Goal: Submit feedback/report problem

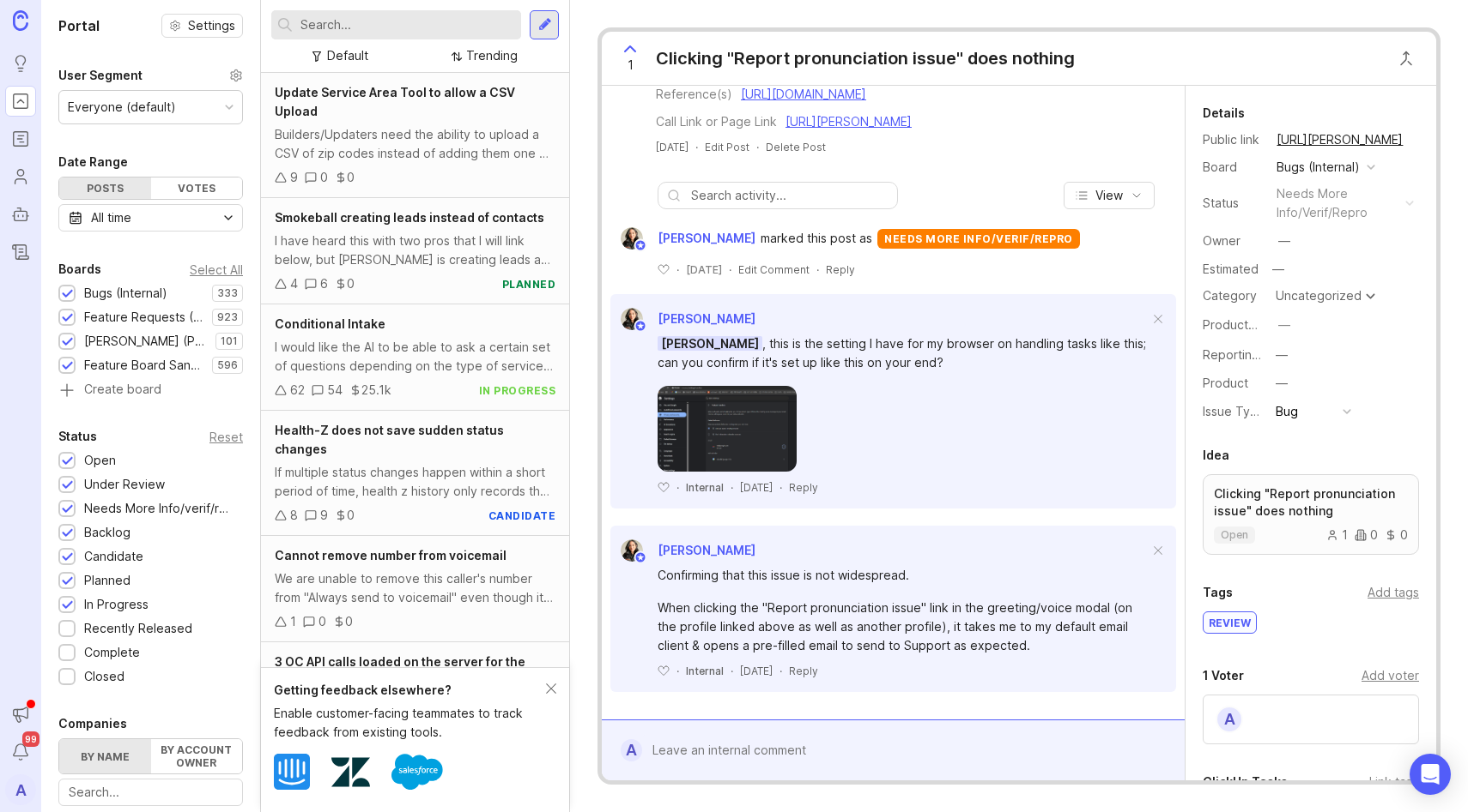
scroll to position [535, 0]
click at [743, 408] on img at bounding box center [727, 429] width 139 height 86
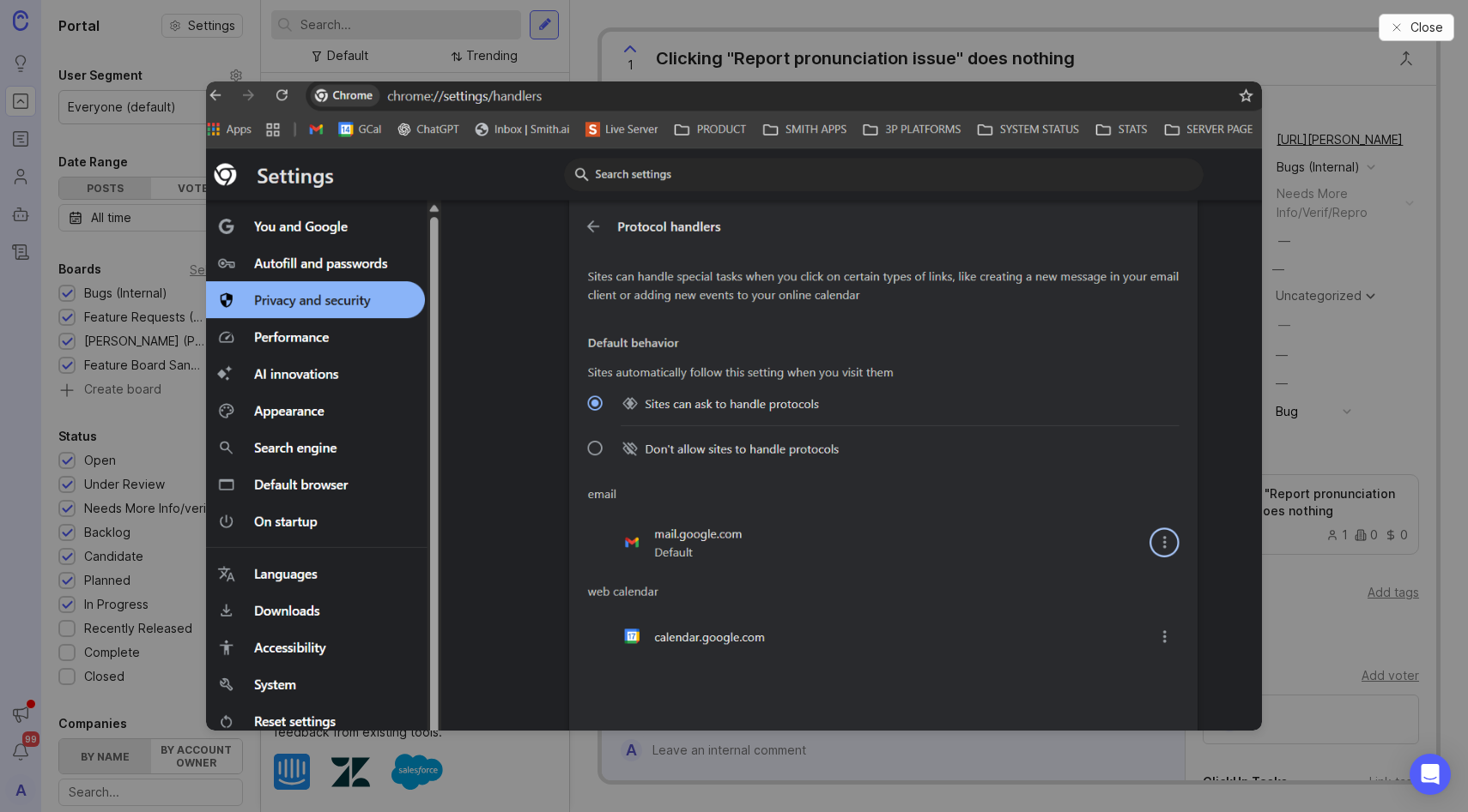
click at [1395, 23] on icon "button" at bounding box center [1396, 28] width 14 height 14
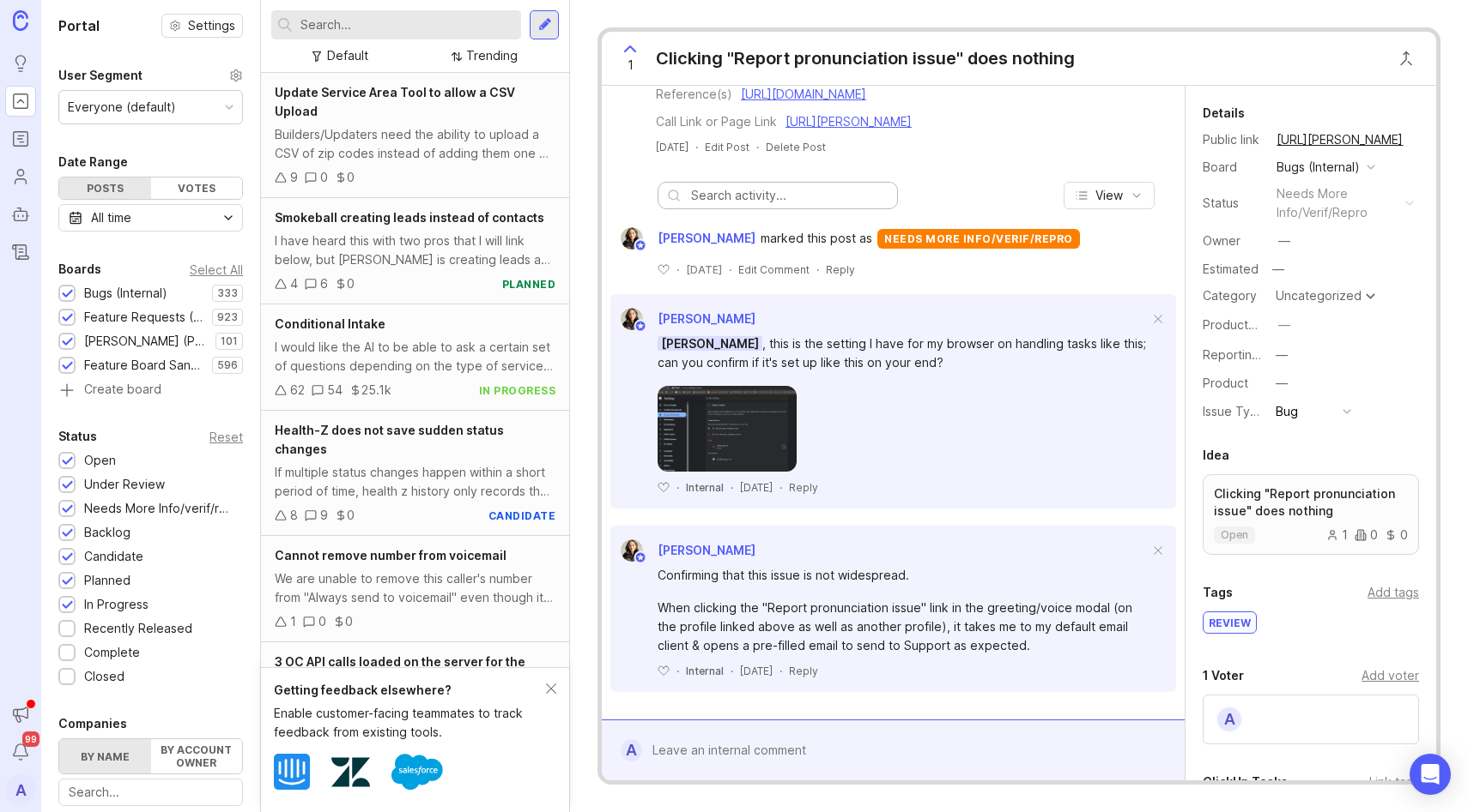
click at [808, 187] on input "text" at bounding box center [789, 196] width 197 height 19
click at [713, 412] on img at bounding box center [727, 429] width 139 height 86
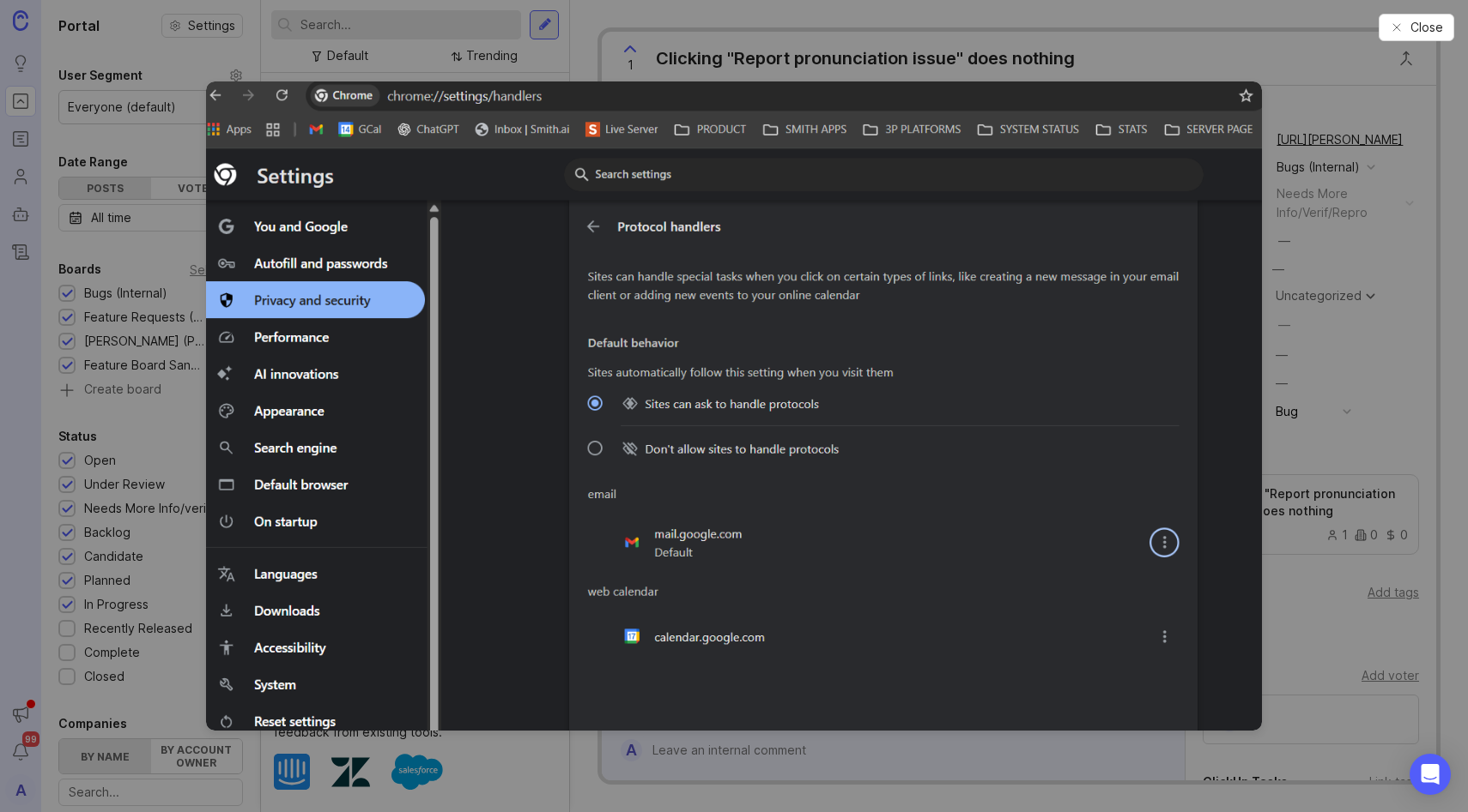
drag, startPoint x: 1199, startPoint y: 42, endPoint x: 1253, endPoint y: 43, distance: 54.0
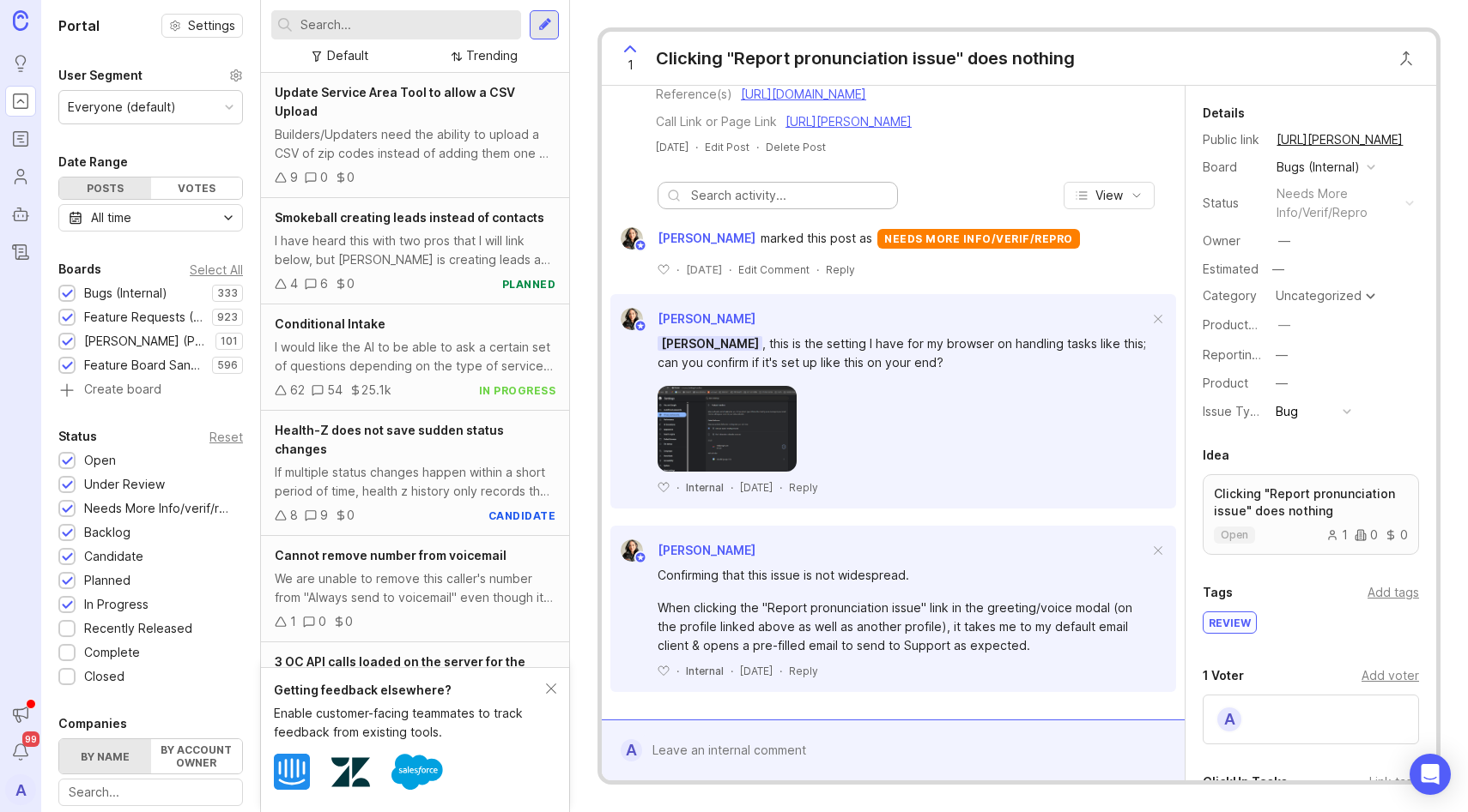
click at [757, 214] on div "View Ysabelle Eugenio marked this post as needs more info/verif/repro ﻿ · 3 day…" at bounding box center [893, 444] width 583 height 551
click at [755, 205] on div at bounding box center [777, 195] width 241 height 27
click at [775, 200] on input "text" at bounding box center [789, 196] width 197 height 19
click at [804, 195] on input "text" at bounding box center [789, 196] width 197 height 19
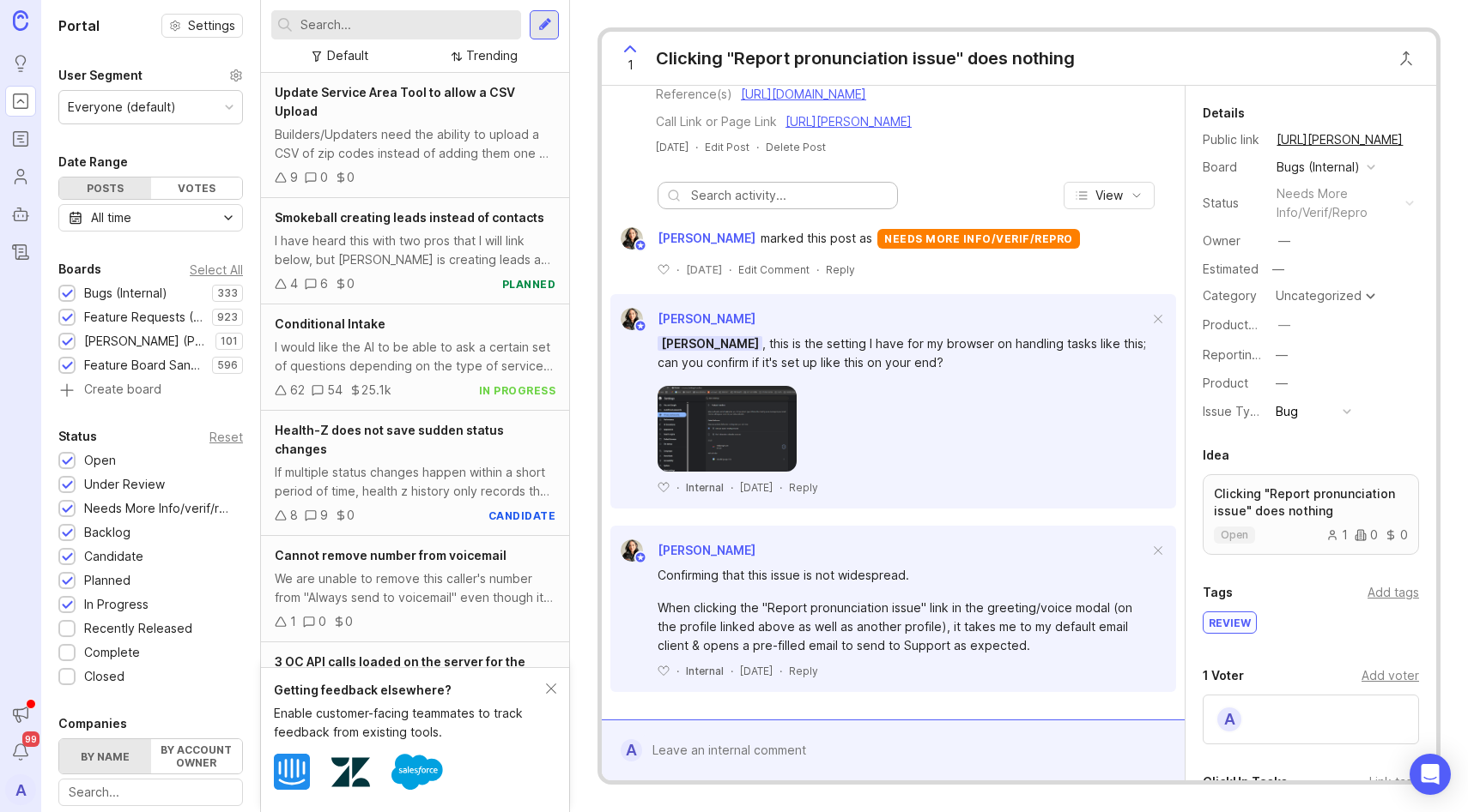
click at [796, 205] on input "text" at bounding box center [789, 196] width 197 height 19
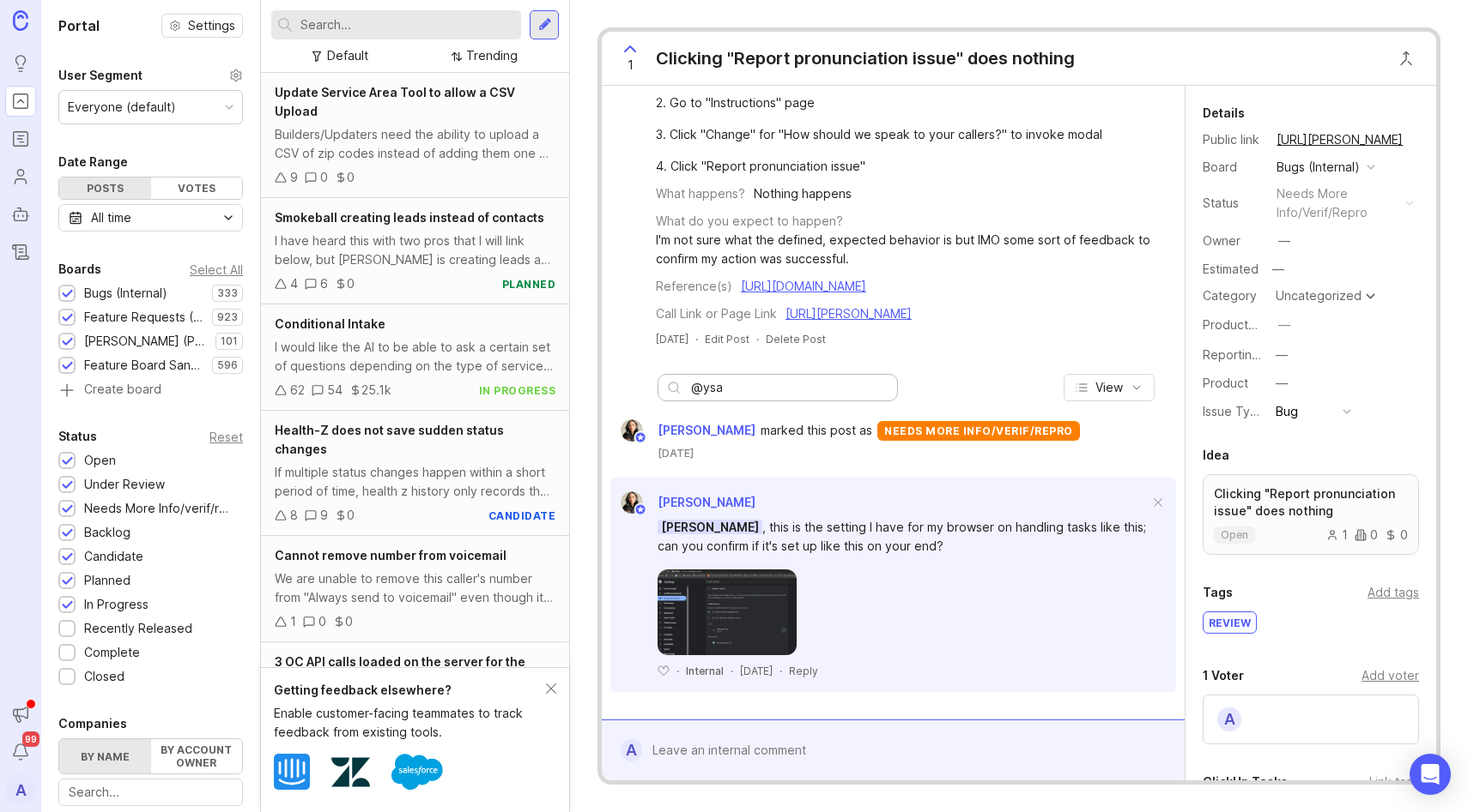
scroll to position [110, 0]
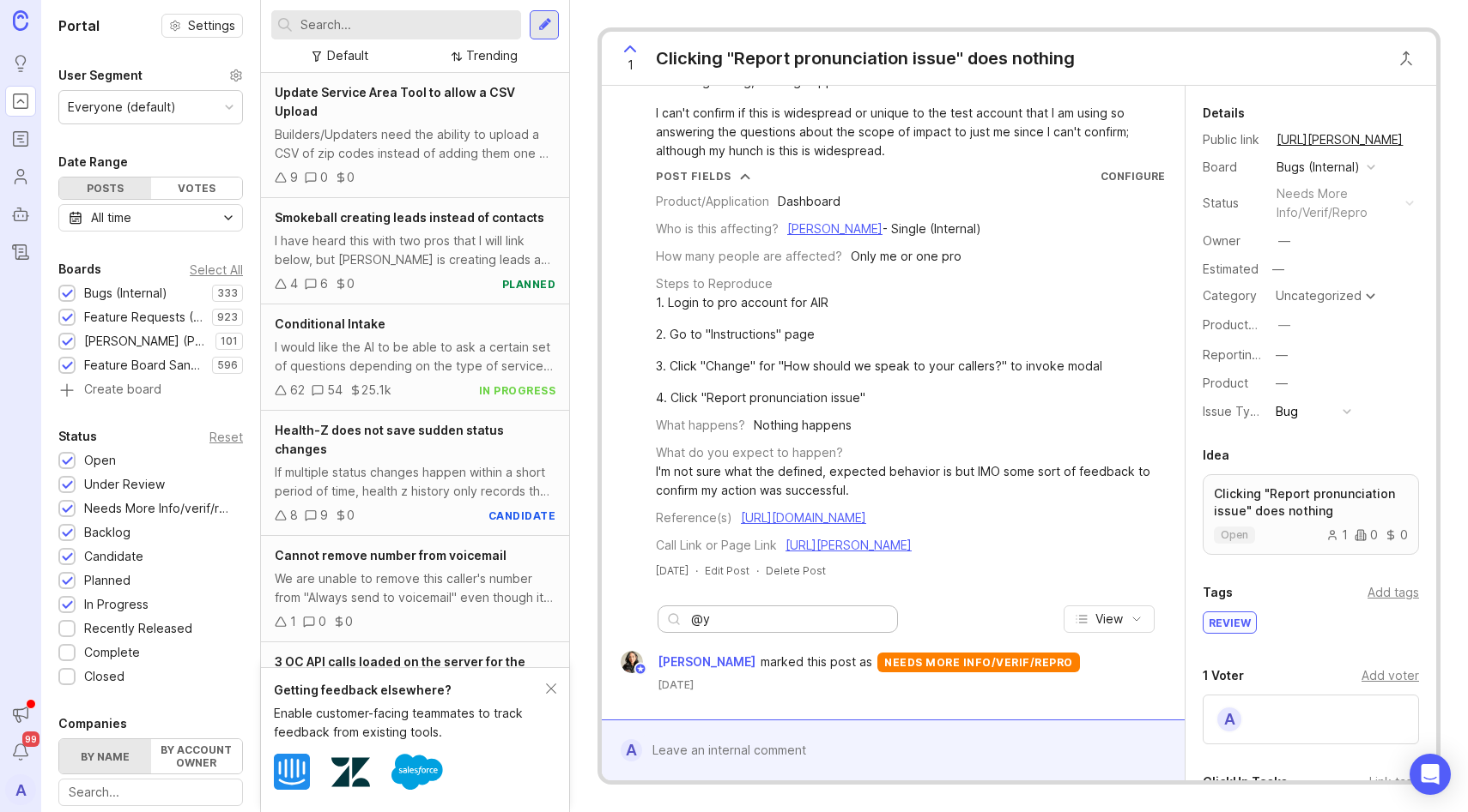
type input "@"
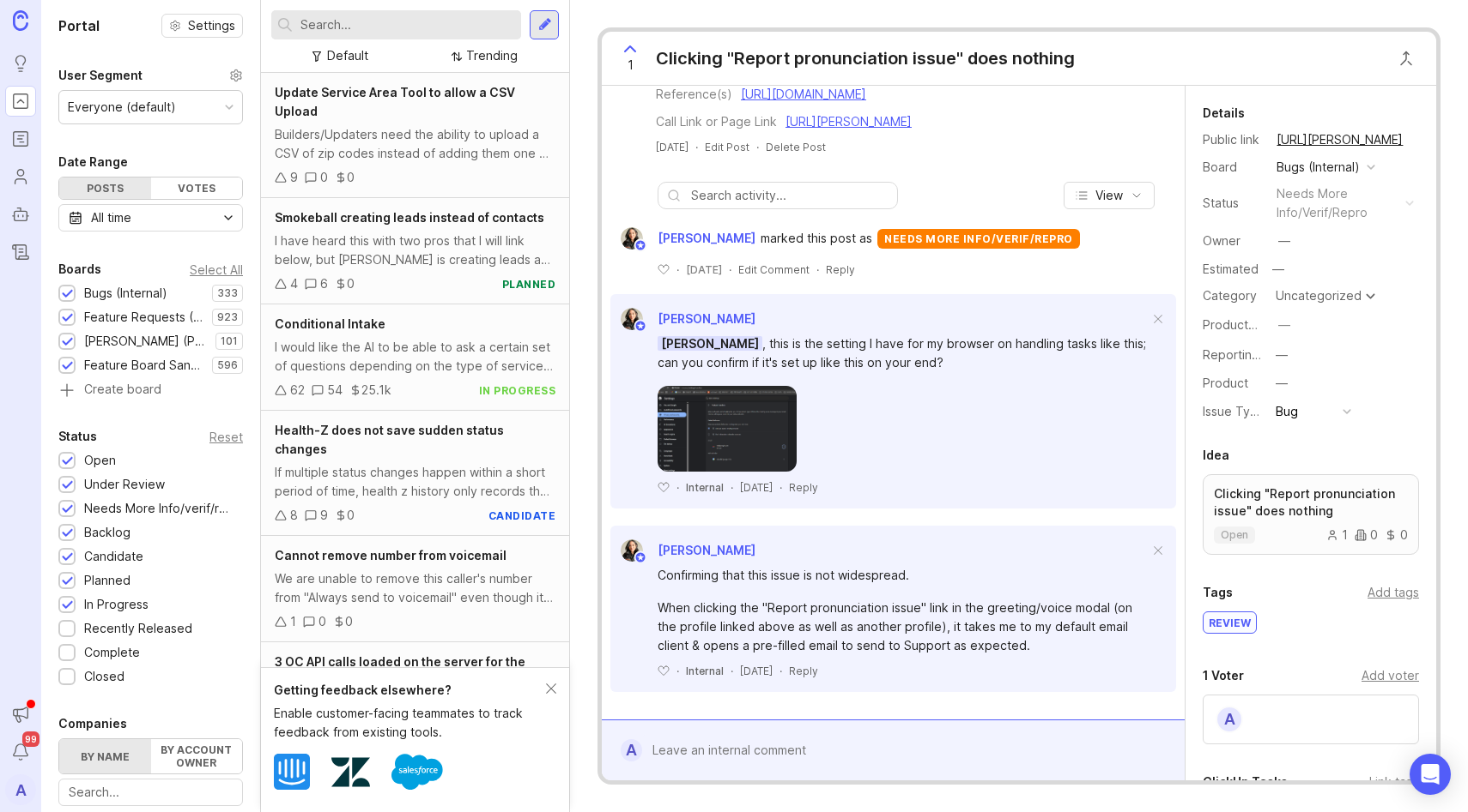
scroll to position [535, 0]
click at [811, 745] on div at bounding box center [905, 750] width 527 height 32
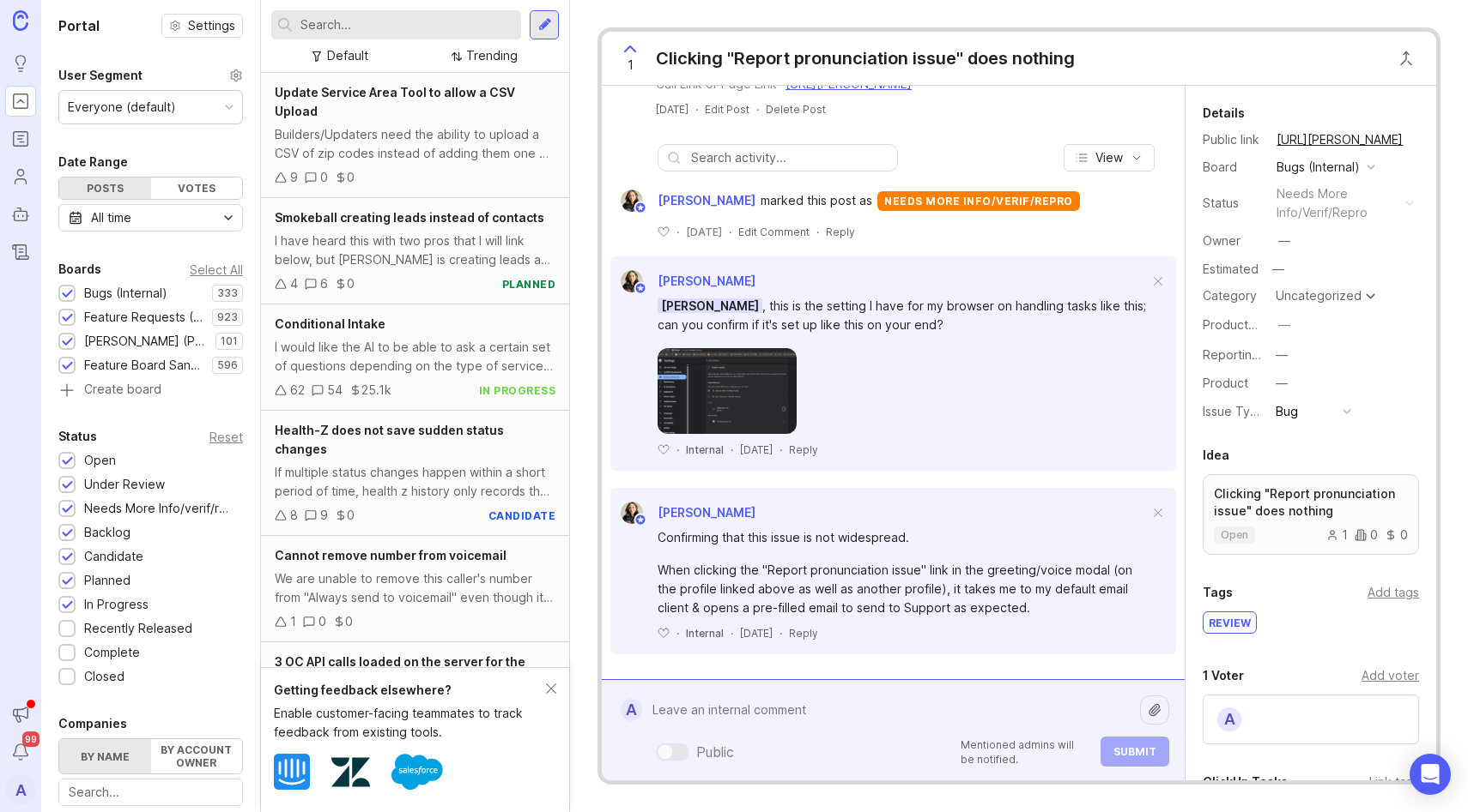
click at [797, 705] on textarea at bounding box center [890, 710] width 498 height 32
type textarea "2"
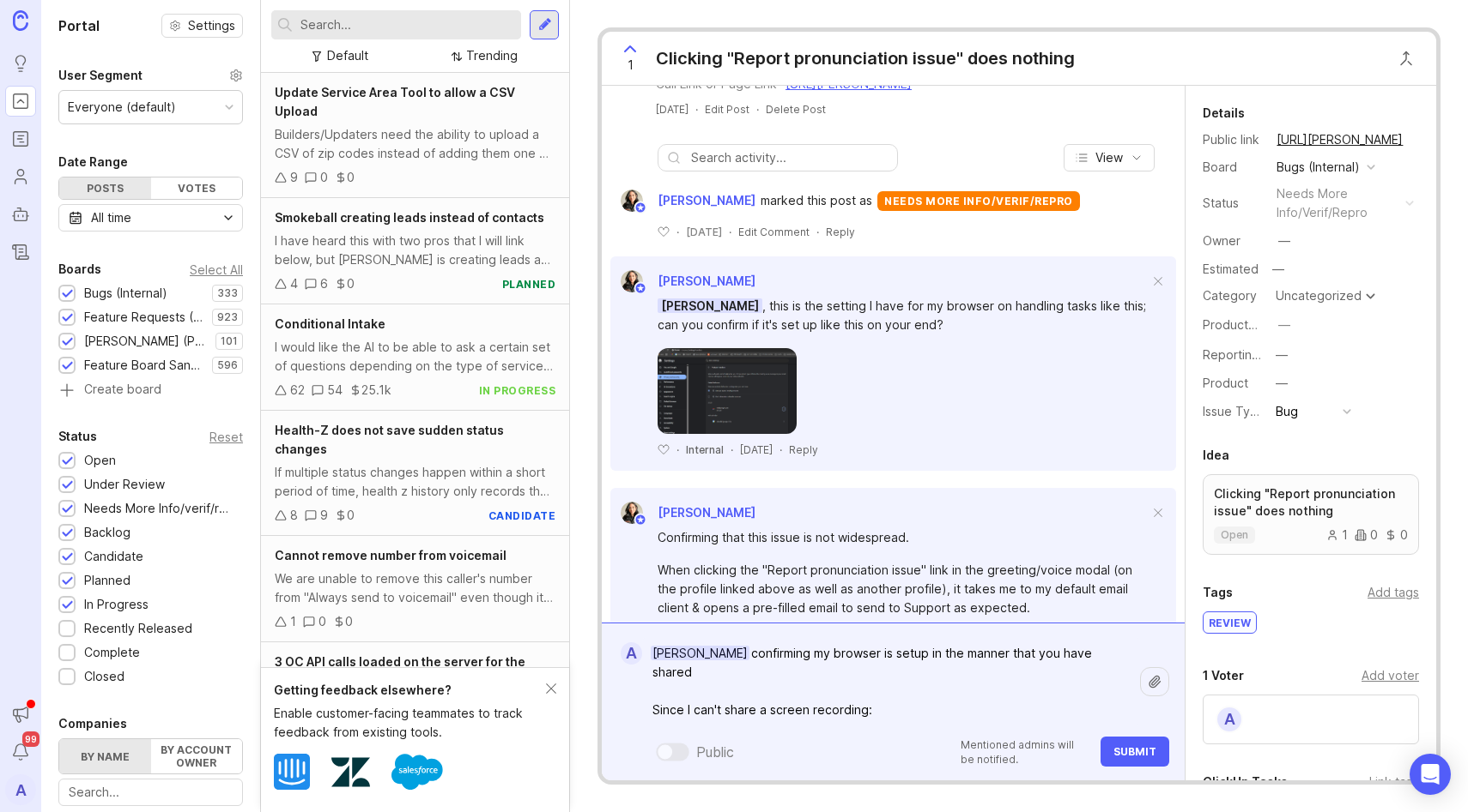
paste textarea "https://smithai.slack.com/archives/C01LWMF7YCU/p1756128748527209?thread_ts=1755…"
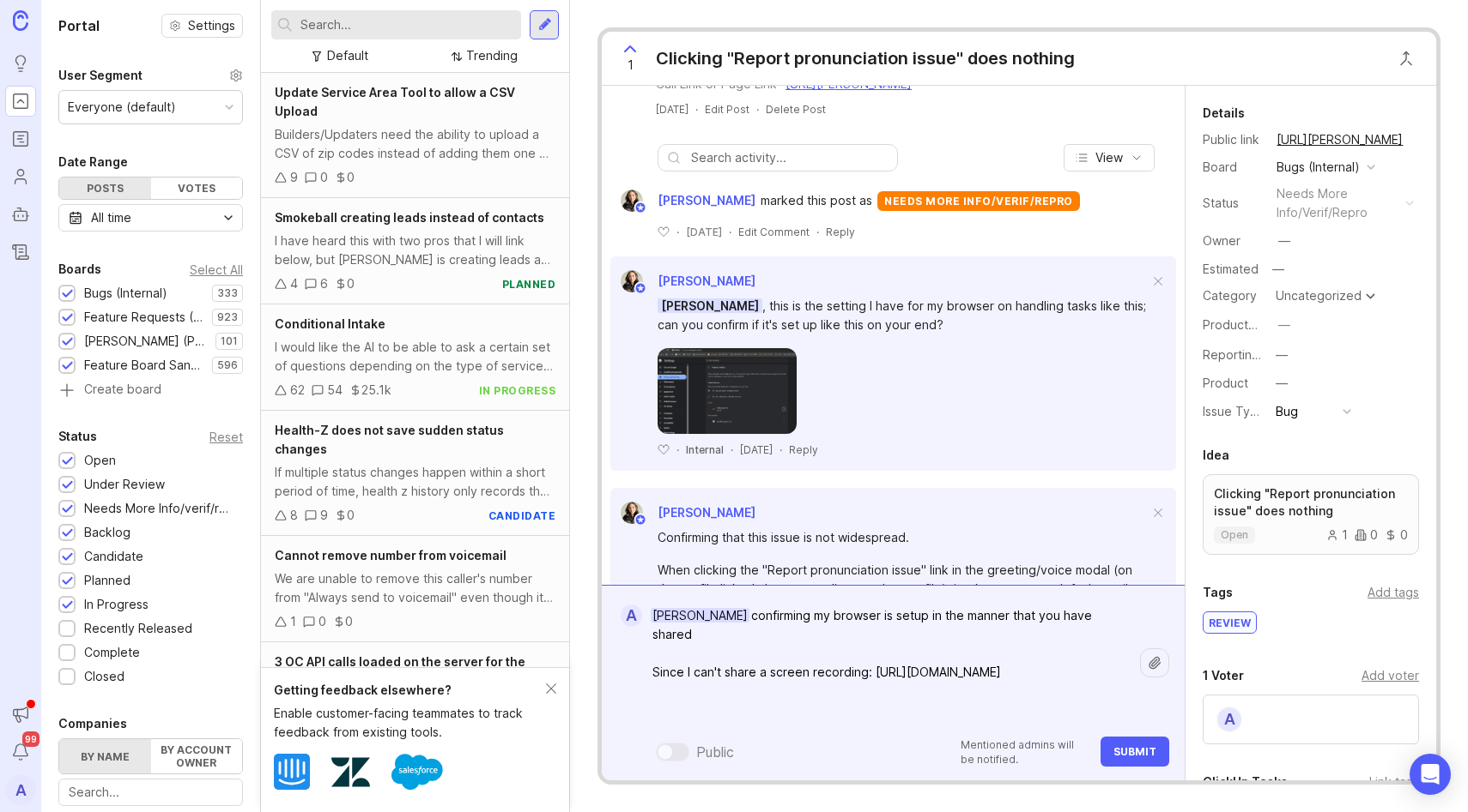
type textarea "Ysabelle Eugenio confirming my browser is setup in the manner that you have sha…"
click at [1132, 763] on button "Submit" at bounding box center [1134, 752] width 68 height 30
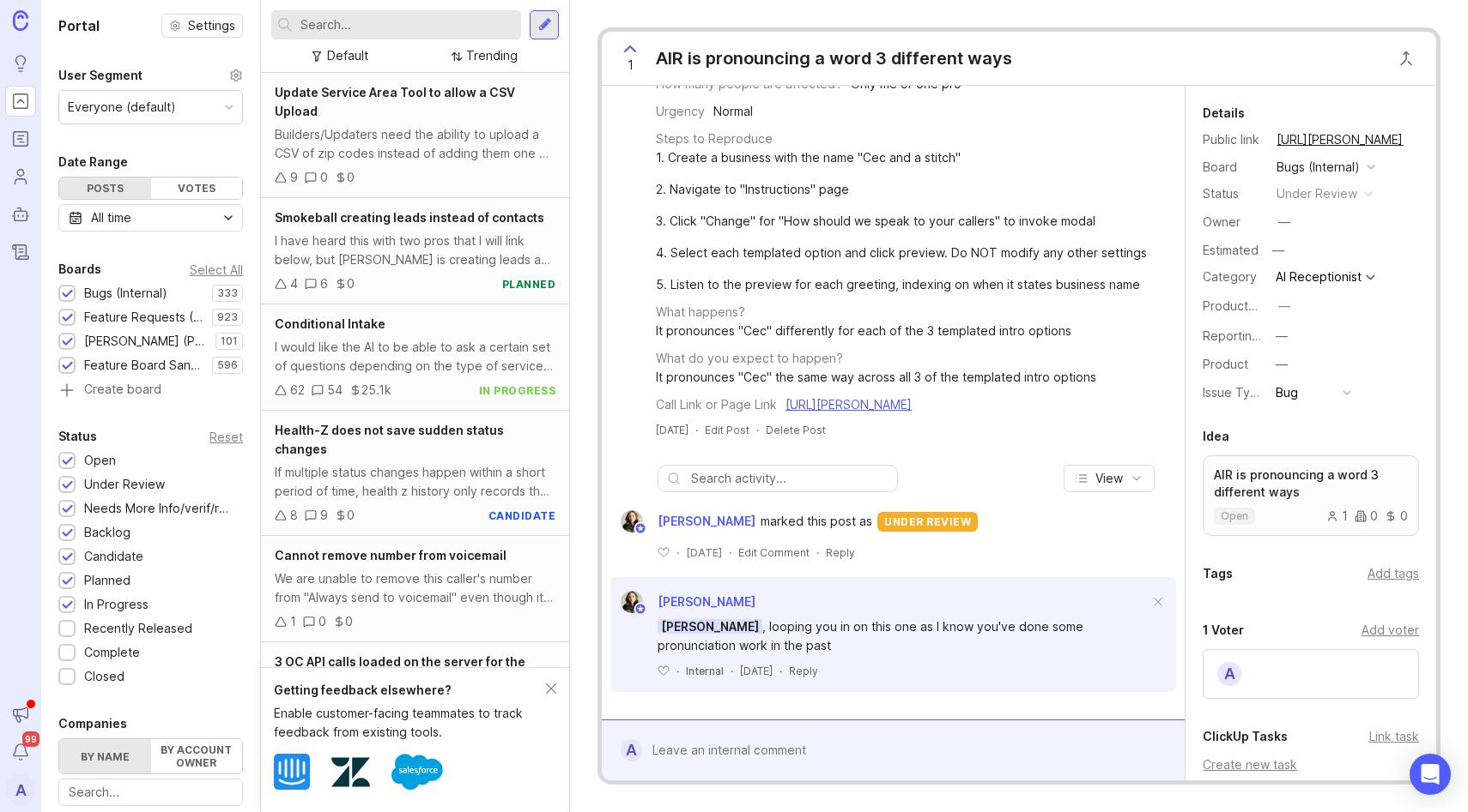
scroll to position [226, 0]
